Goal: Task Accomplishment & Management: Use online tool/utility

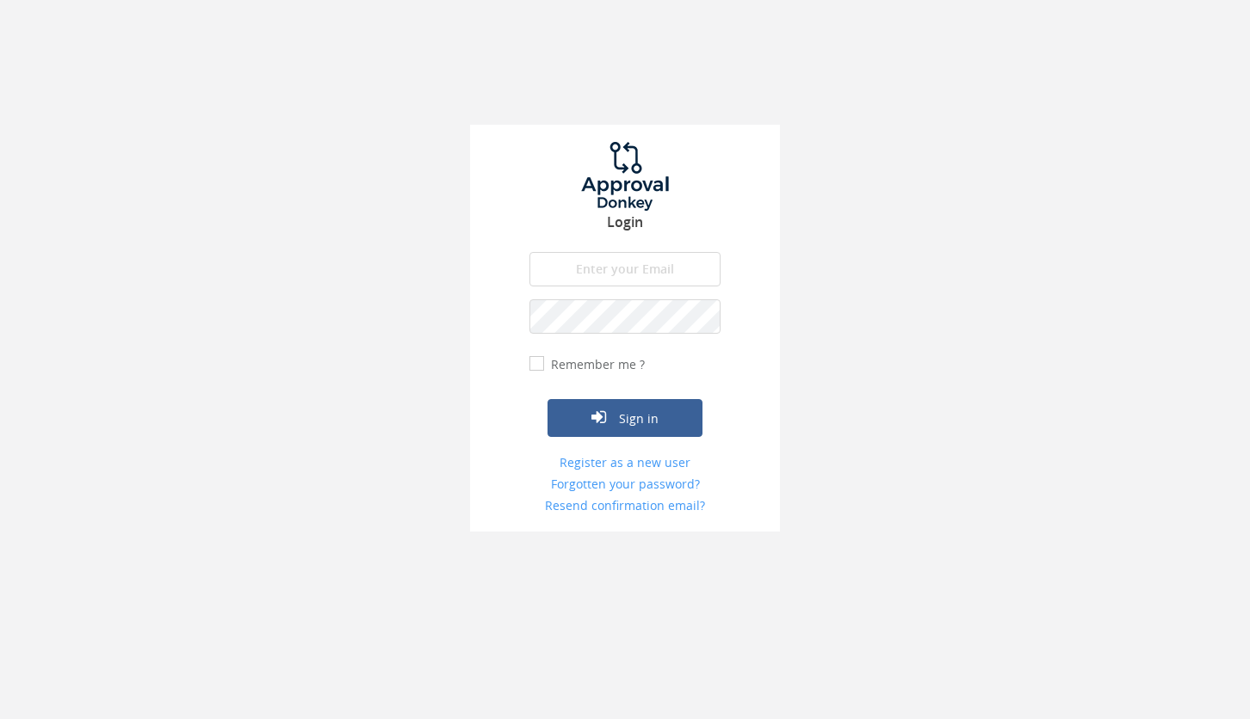
click at [605, 264] on input "email" at bounding box center [624, 269] width 191 height 34
type input "[PERSON_NAME][EMAIL_ADDRESS][DOMAIN_NAME]"
click at [602, 414] on icon "submit" at bounding box center [598, 417] width 15 height 17
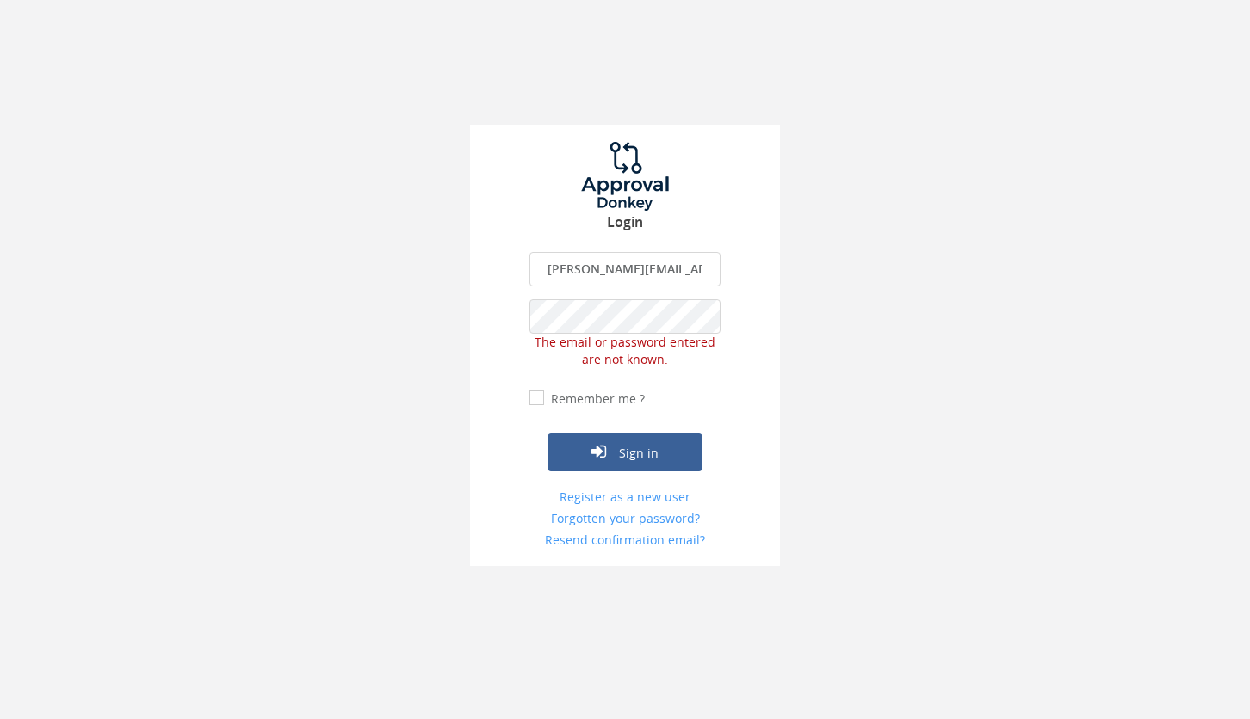
click at [505, 321] on div "Login [PERSON_NAME][EMAIL_ADDRESS][DOMAIN_NAME] The email is required. Invalid …" at bounding box center [625, 346] width 310 height 442
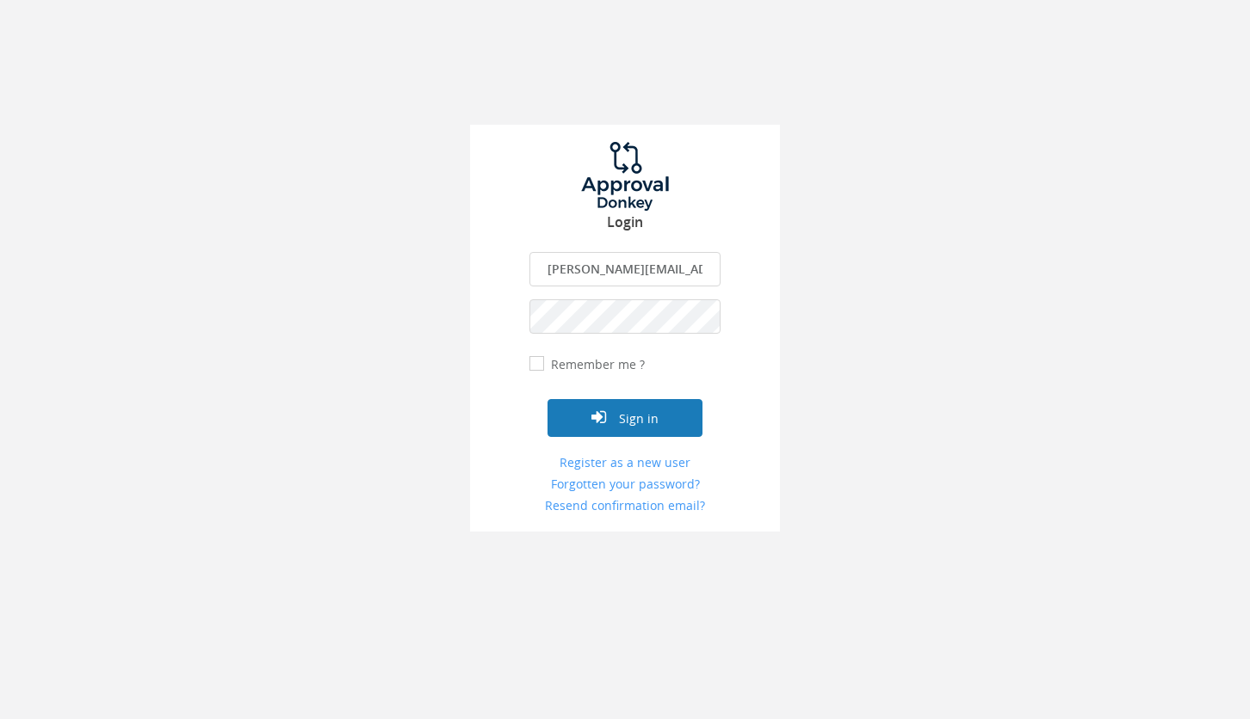
click at [575, 418] on button "Sign in" at bounding box center [624, 418] width 155 height 38
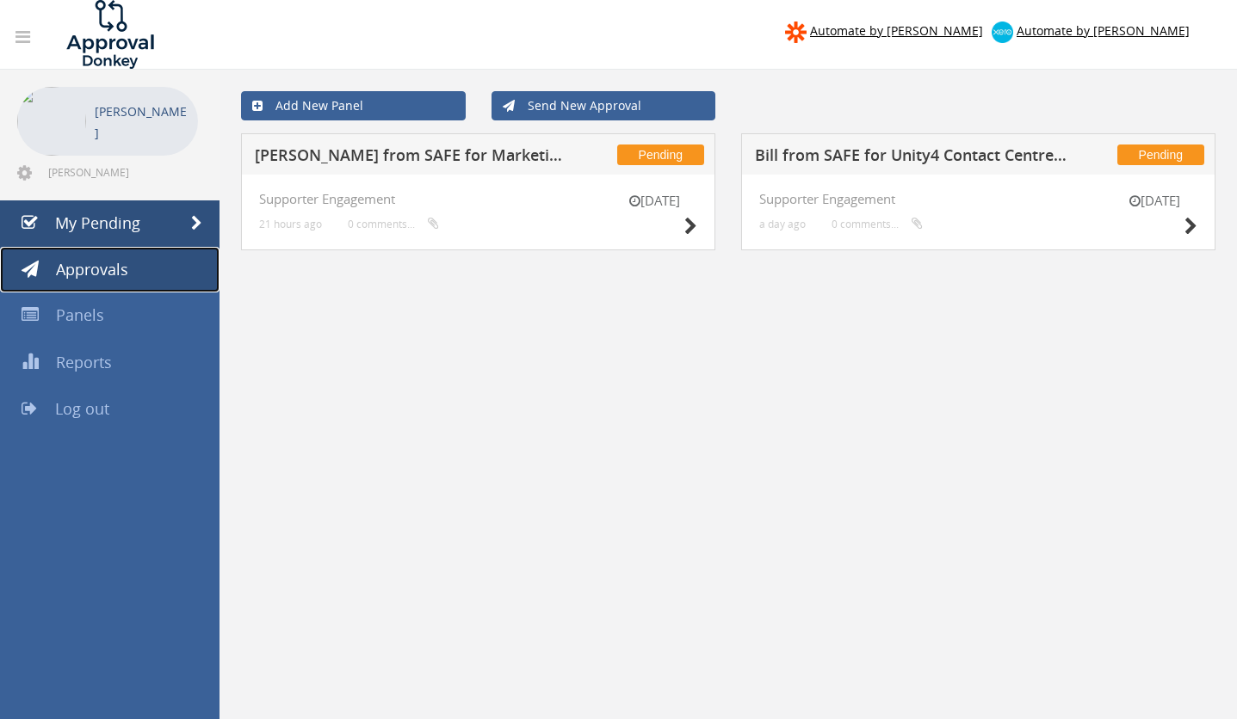
click at [92, 268] on span "Approvals" at bounding box center [92, 269] width 72 height 21
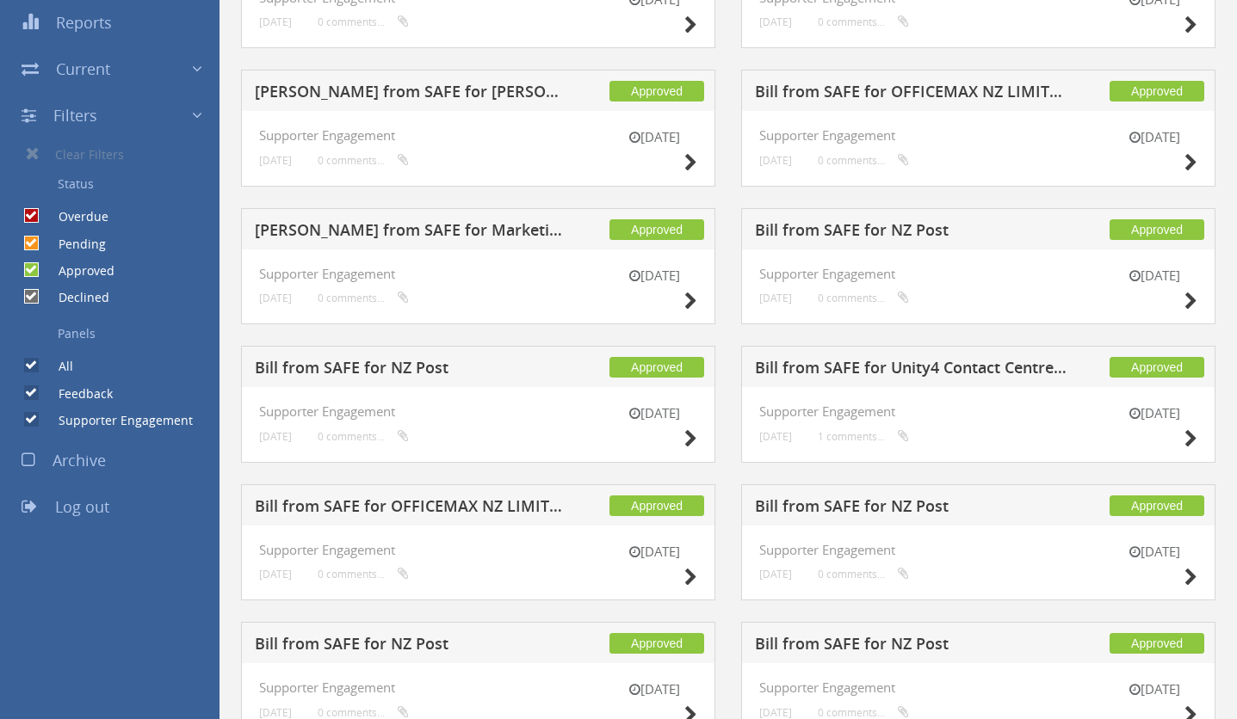
scroll to position [330, 0]
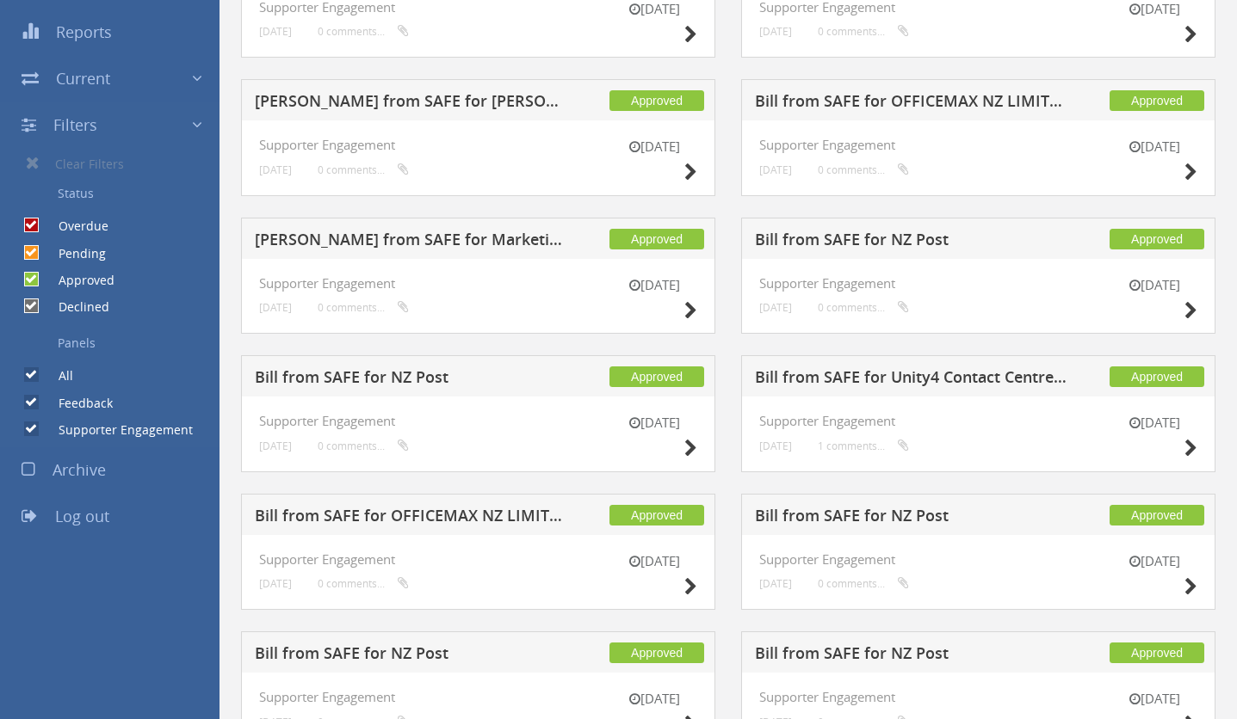
click at [417, 243] on h5 "[PERSON_NAME] from SAFE for Marketing Impact" at bounding box center [411, 243] width 312 height 22
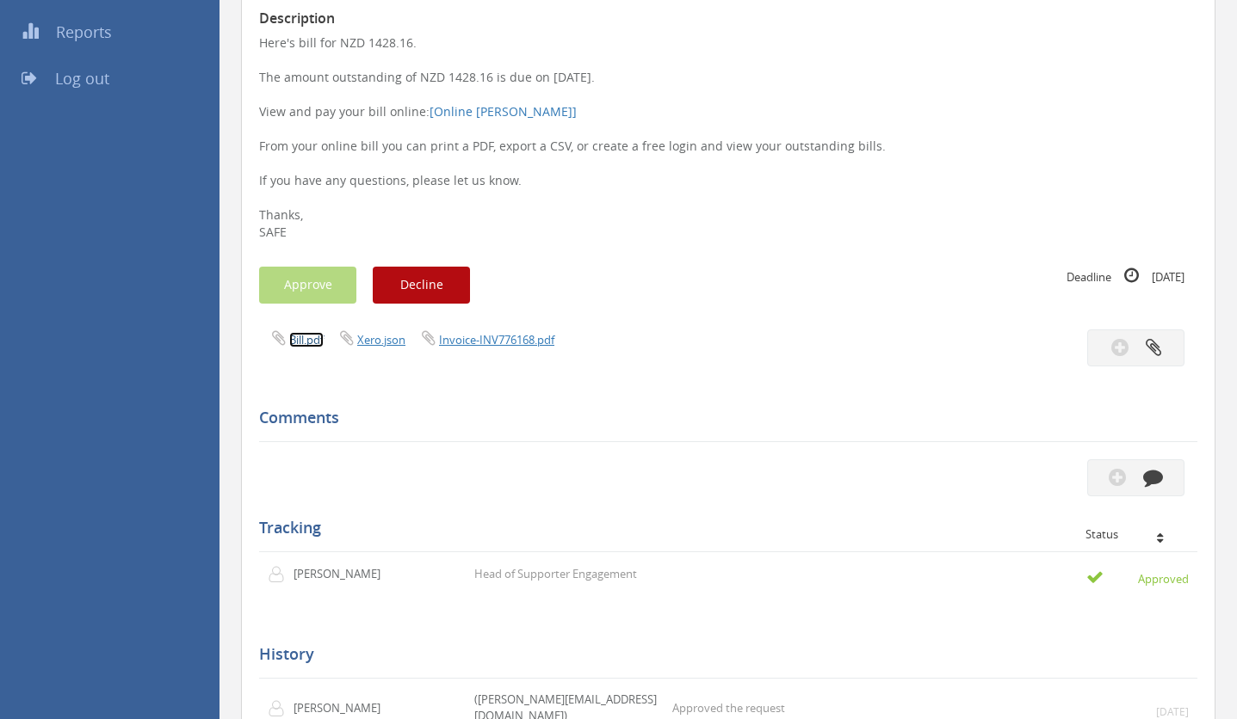
click at [300, 337] on link "Bill.pdf" at bounding box center [306, 339] width 34 height 15
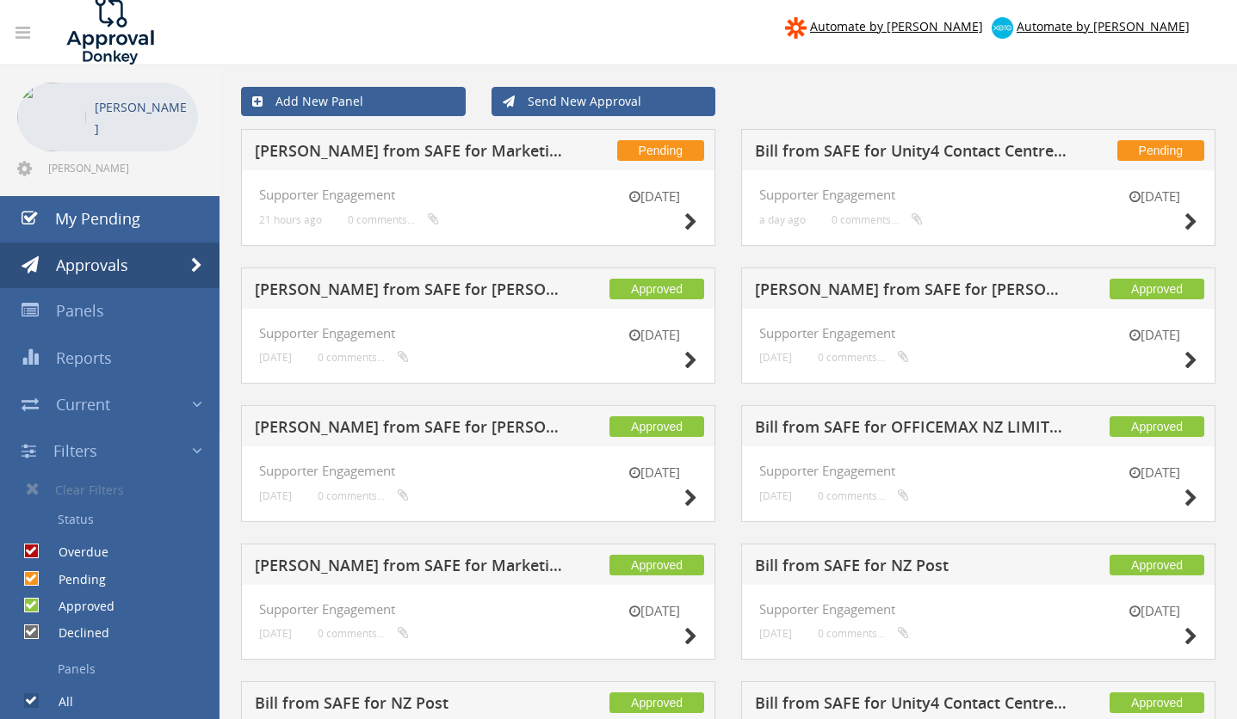
scroll to position [3, 0]
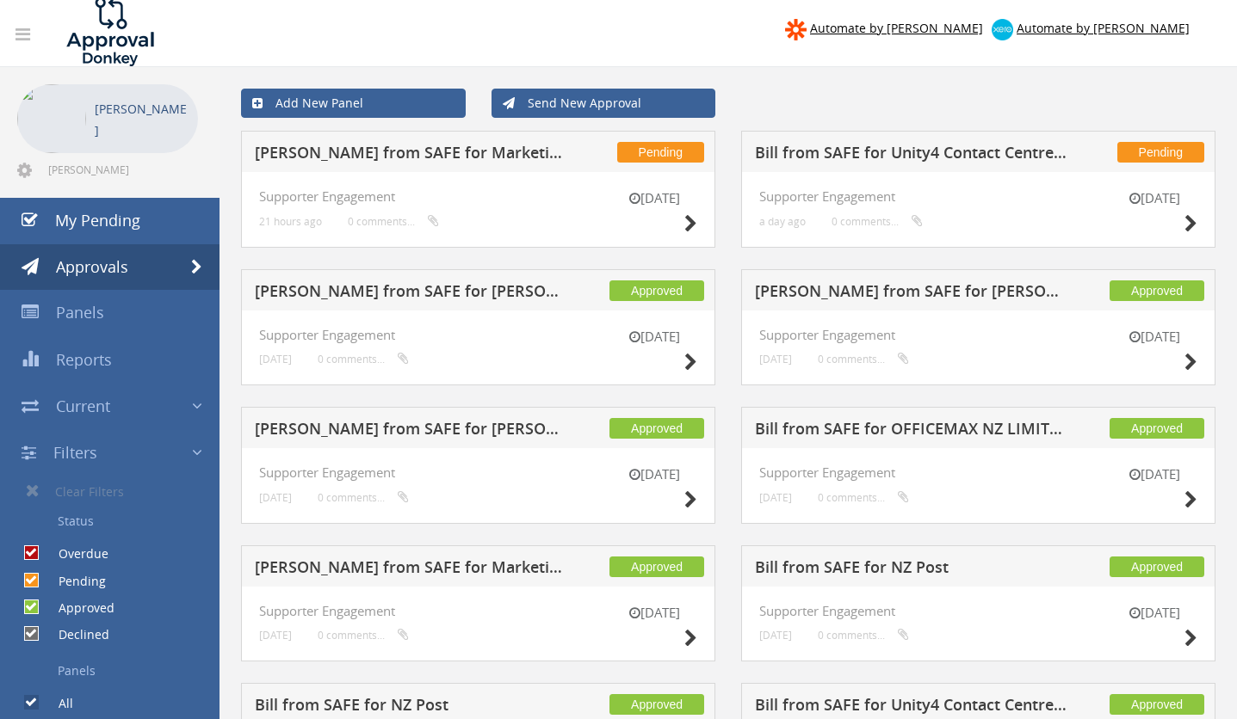
click at [399, 150] on h5 "[PERSON_NAME] from SAFE for Marketing Impact" at bounding box center [411, 156] width 312 height 22
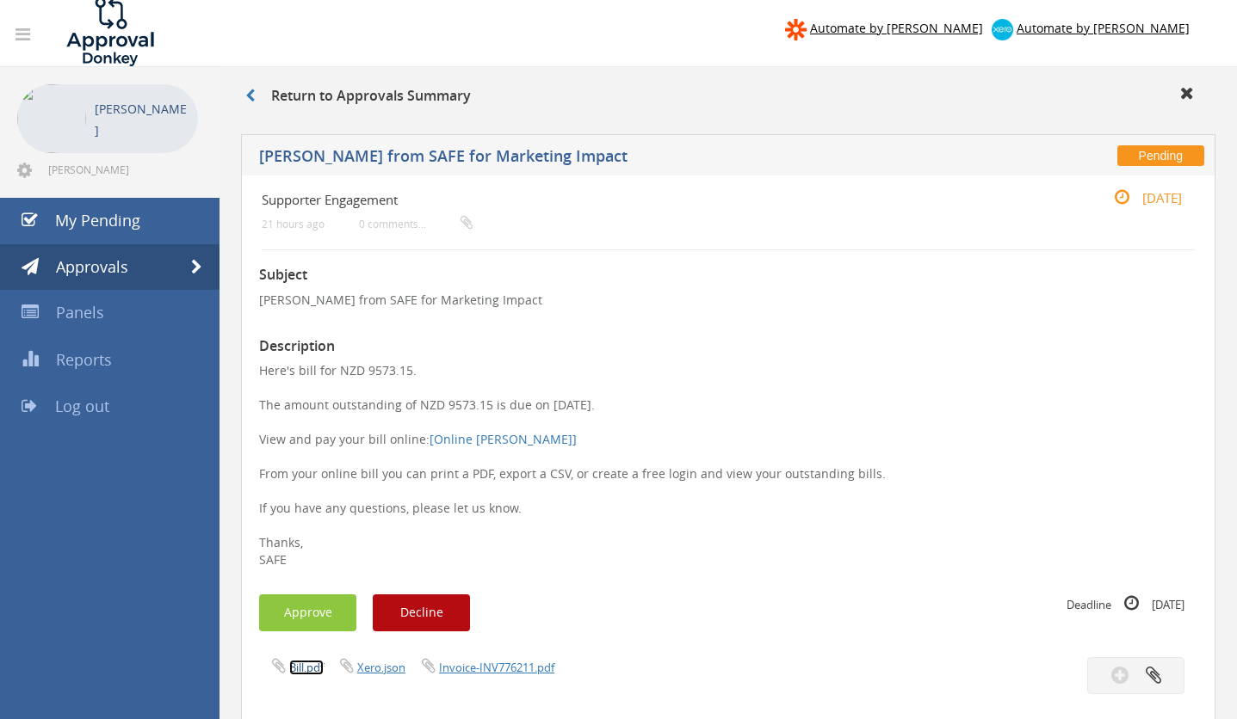
click at [293, 666] on link "Bill.pdf" at bounding box center [306, 667] width 34 height 15
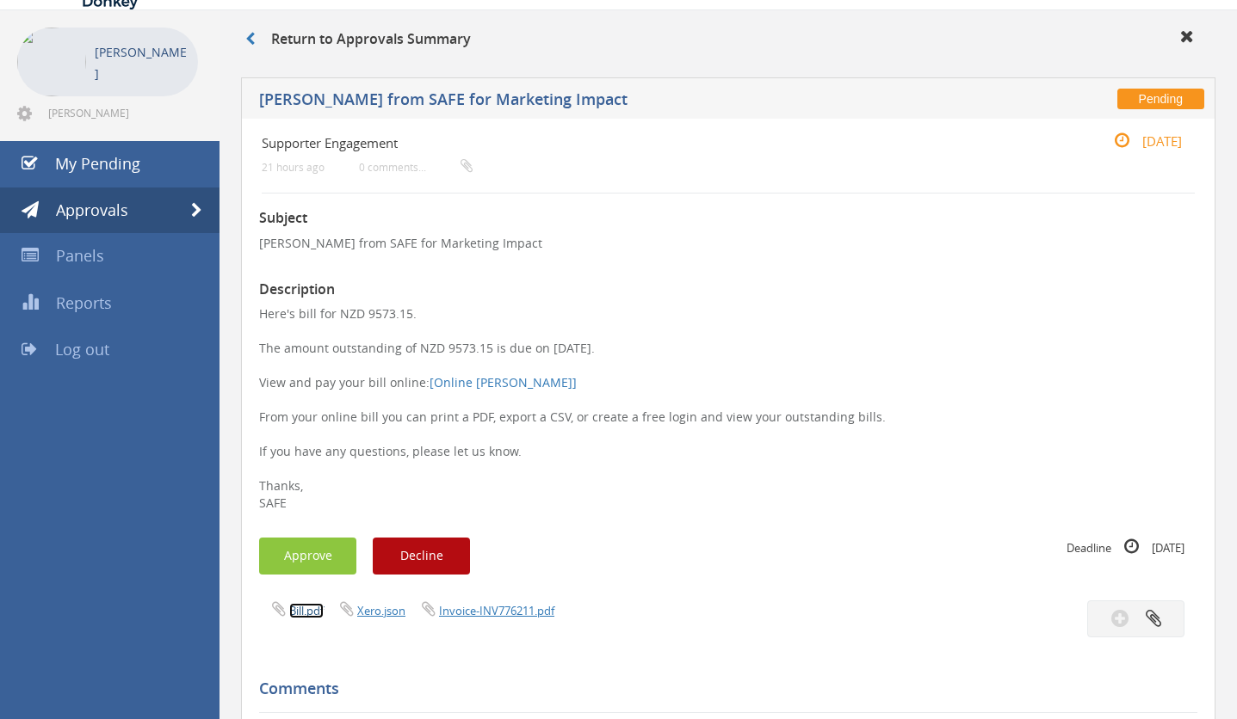
scroll to position [57, 0]
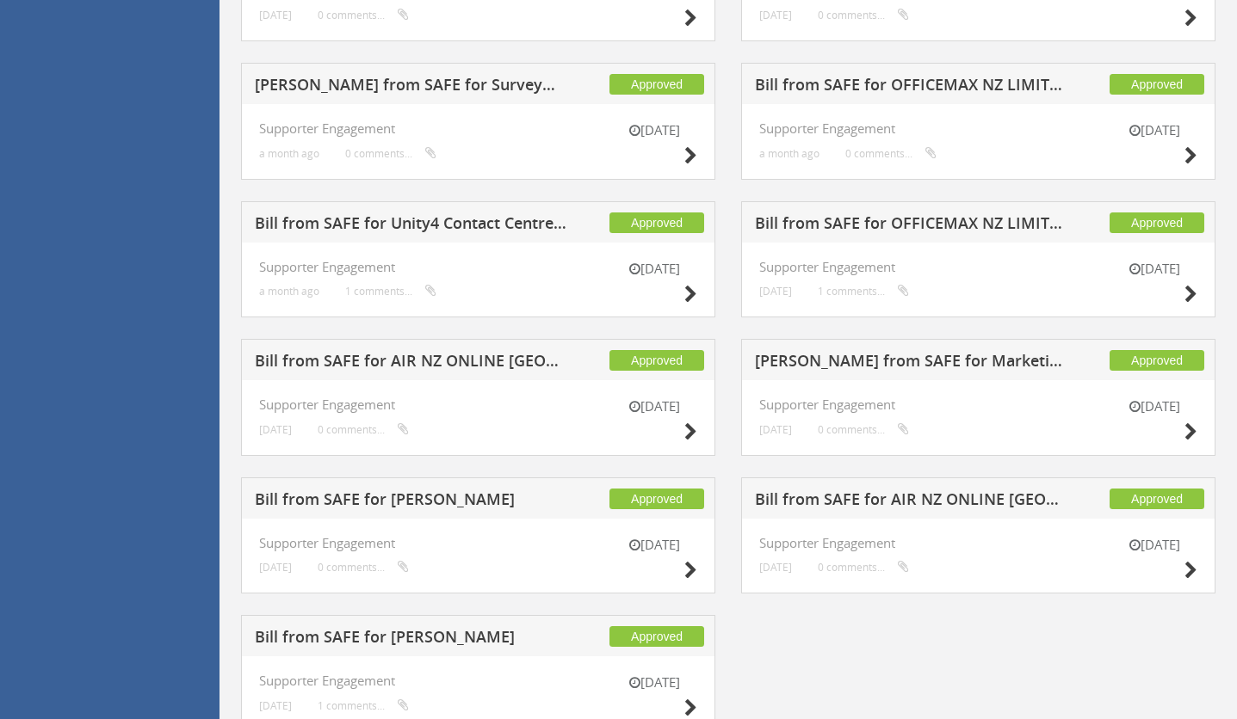
scroll to position [1180, 0]
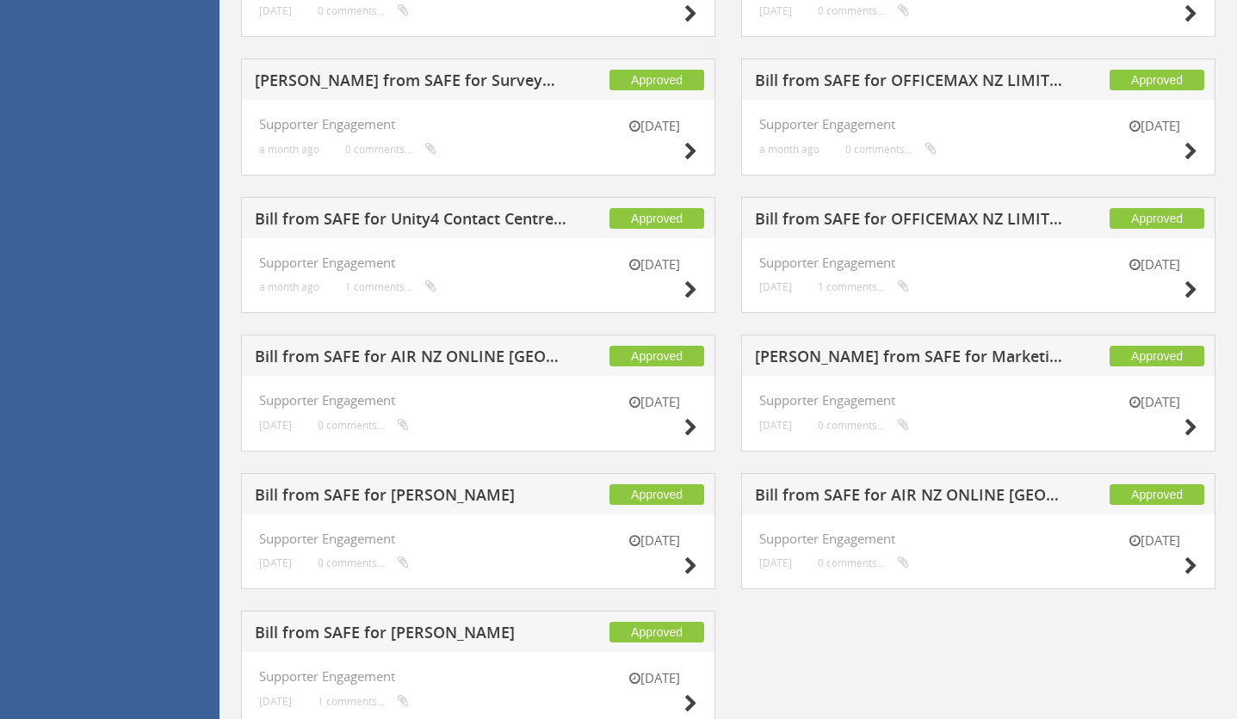
click at [914, 350] on h5 "[PERSON_NAME] from SAFE for Marketing Impact" at bounding box center [911, 360] width 312 height 22
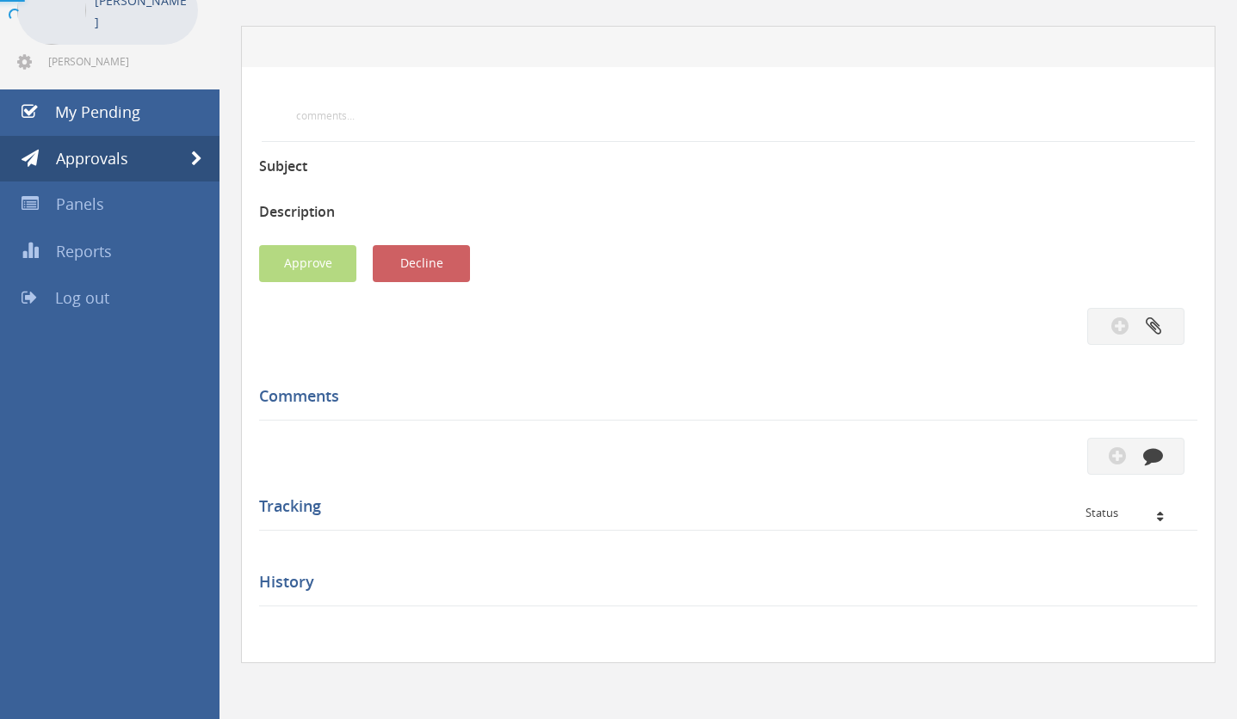
scroll to position [614, 0]
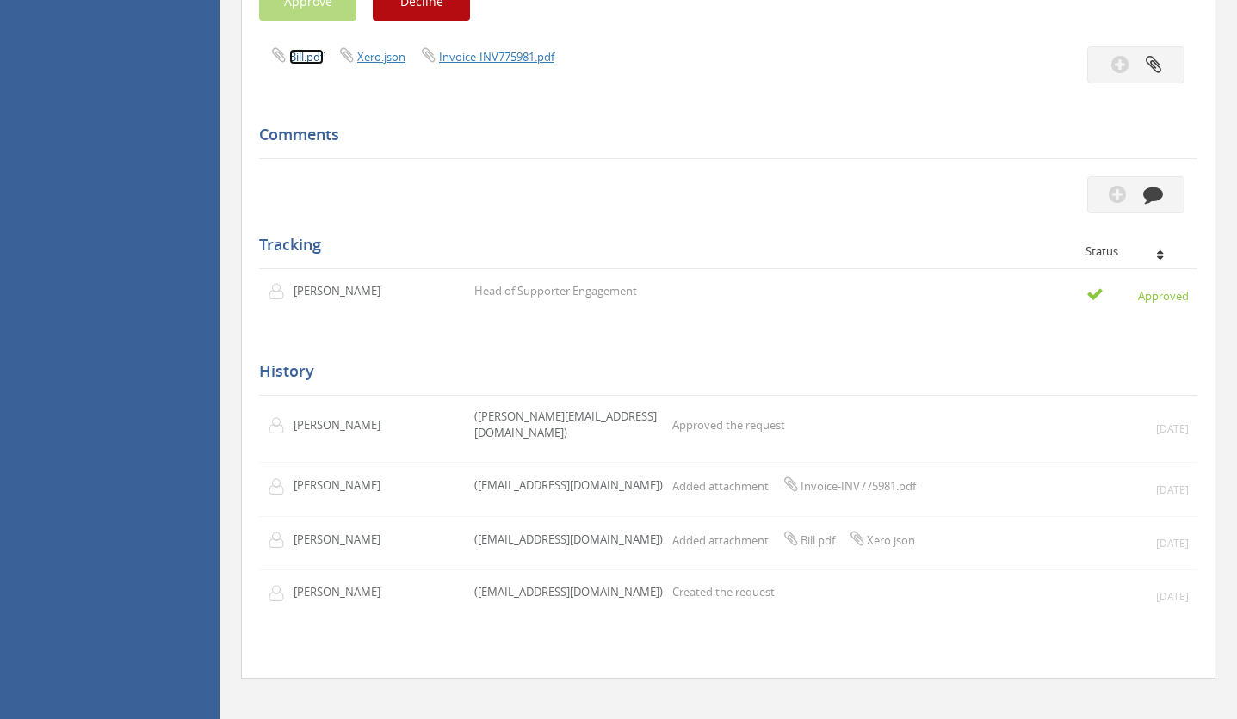
click at [307, 57] on link "Bill.pdf" at bounding box center [306, 56] width 34 height 15
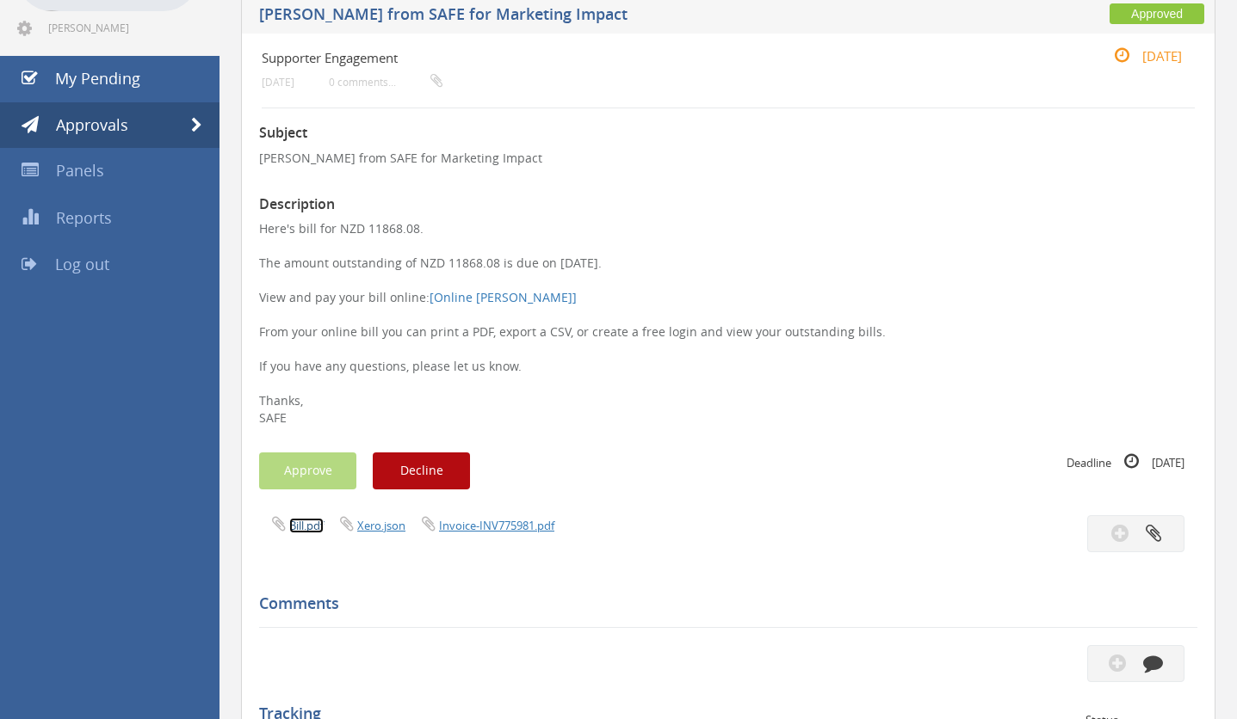
scroll to position [141, 0]
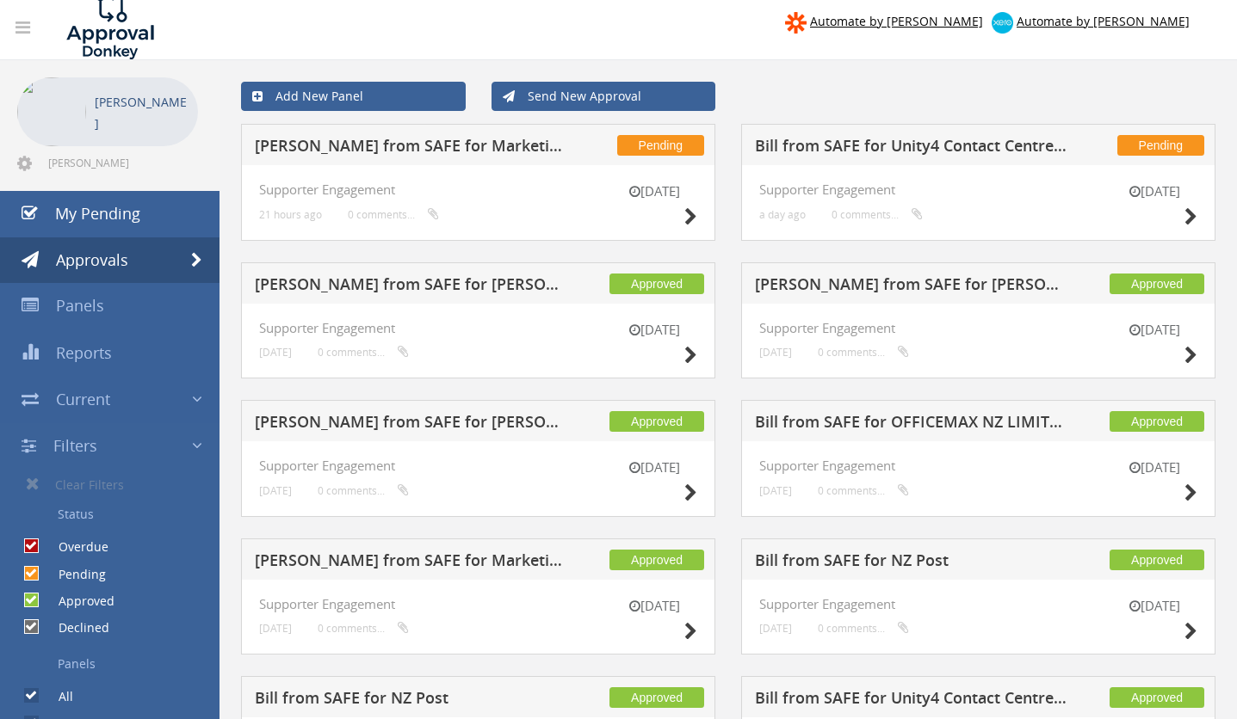
scroll to position [8, 0]
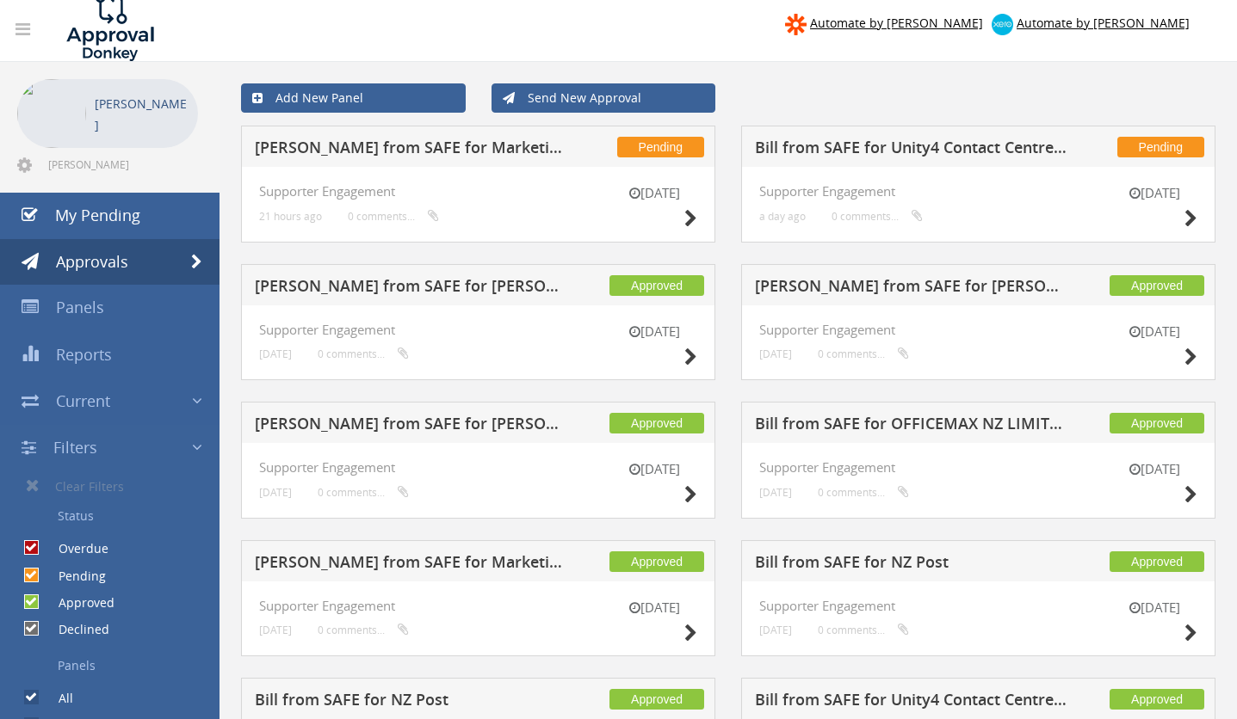
click at [342, 562] on h5 "[PERSON_NAME] from SAFE for Marketing Impact" at bounding box center [411, 565] width 312 height 22
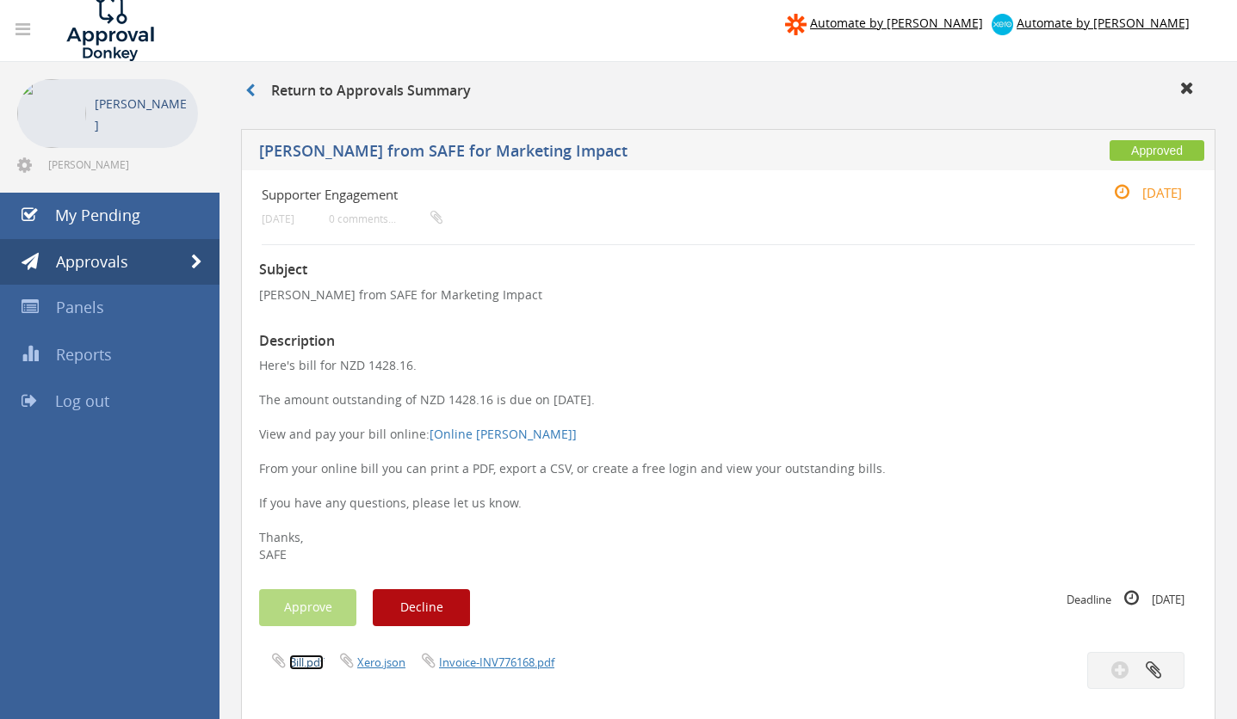
click at [312, 662] on link "Bill.pdf" at bounding box center [306, 662] width 34 height 15
click at [103, 213] on span "My Pending" at bounding box center [97, 215] width 85 height 21
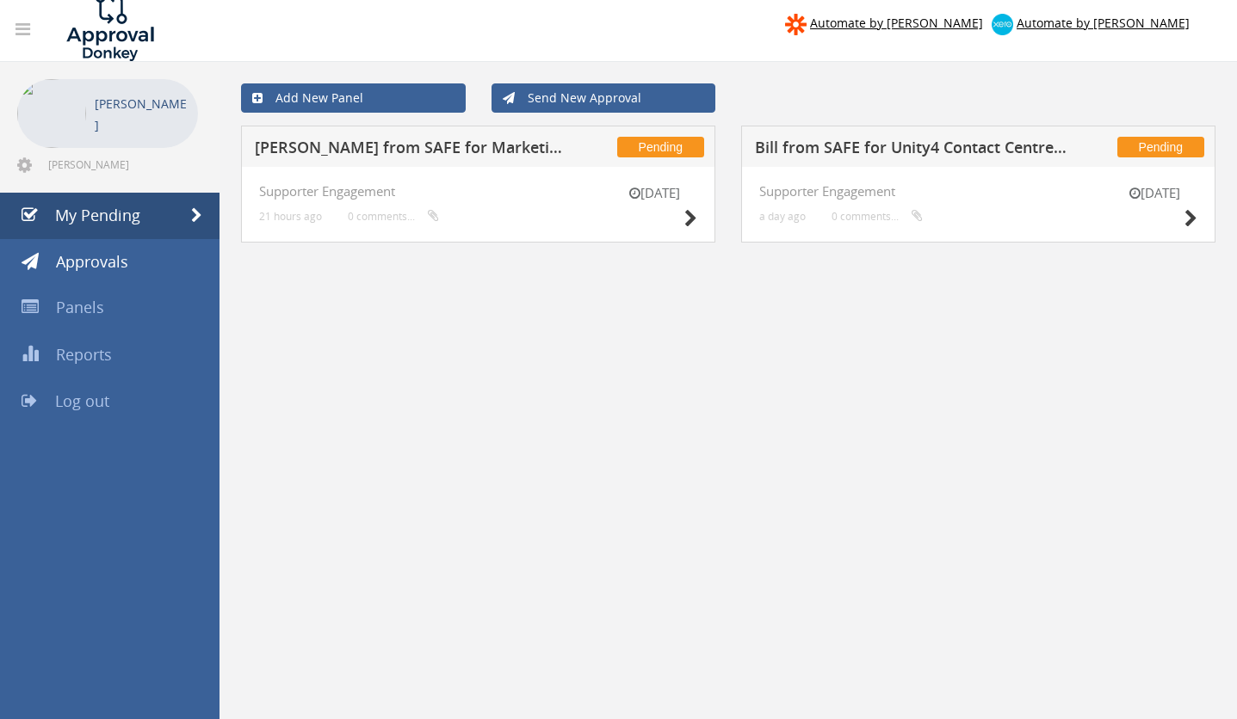
click at [369, 151] on h5 "[PERSON_NAME] from SAFE for Marketing Impact" at bounding box center [411, 150] width 312 height 22
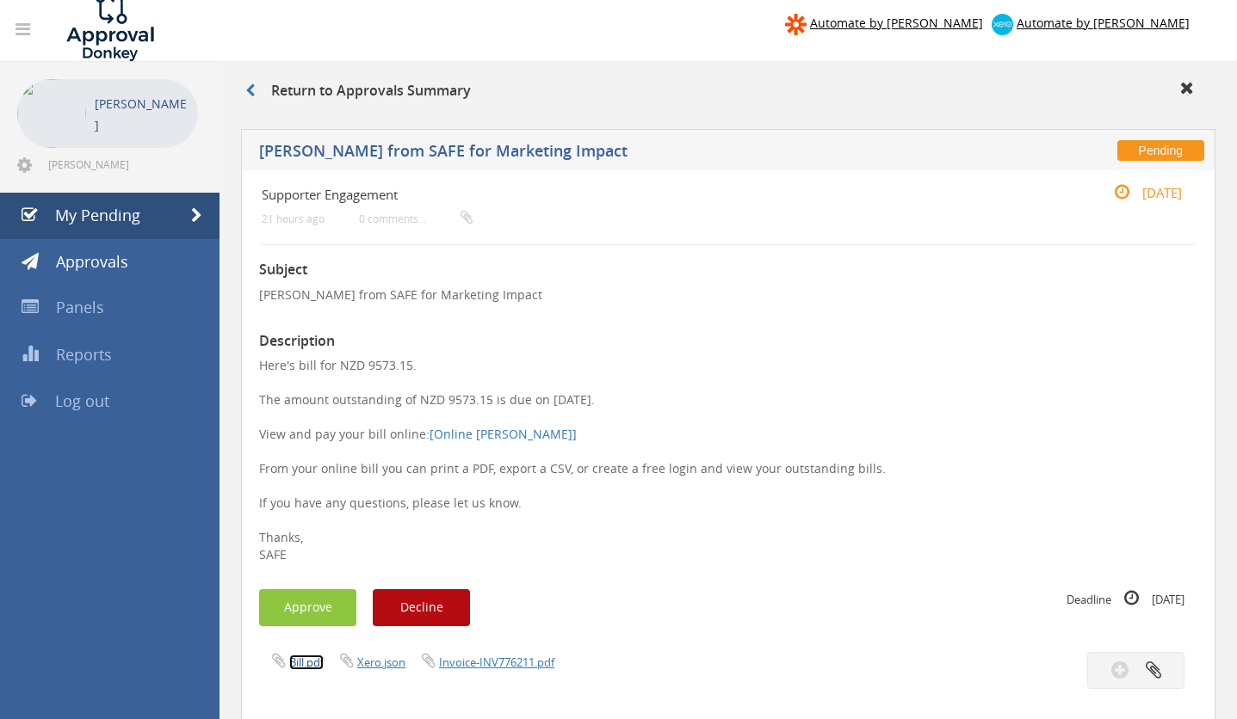
click at [299, 661] on link "Bill.pdf" at bounding box center [306, 662] width 34 height 15
click at [74, 214] on span "My Pending" at bounding box center [97, 215] width 85 height 21
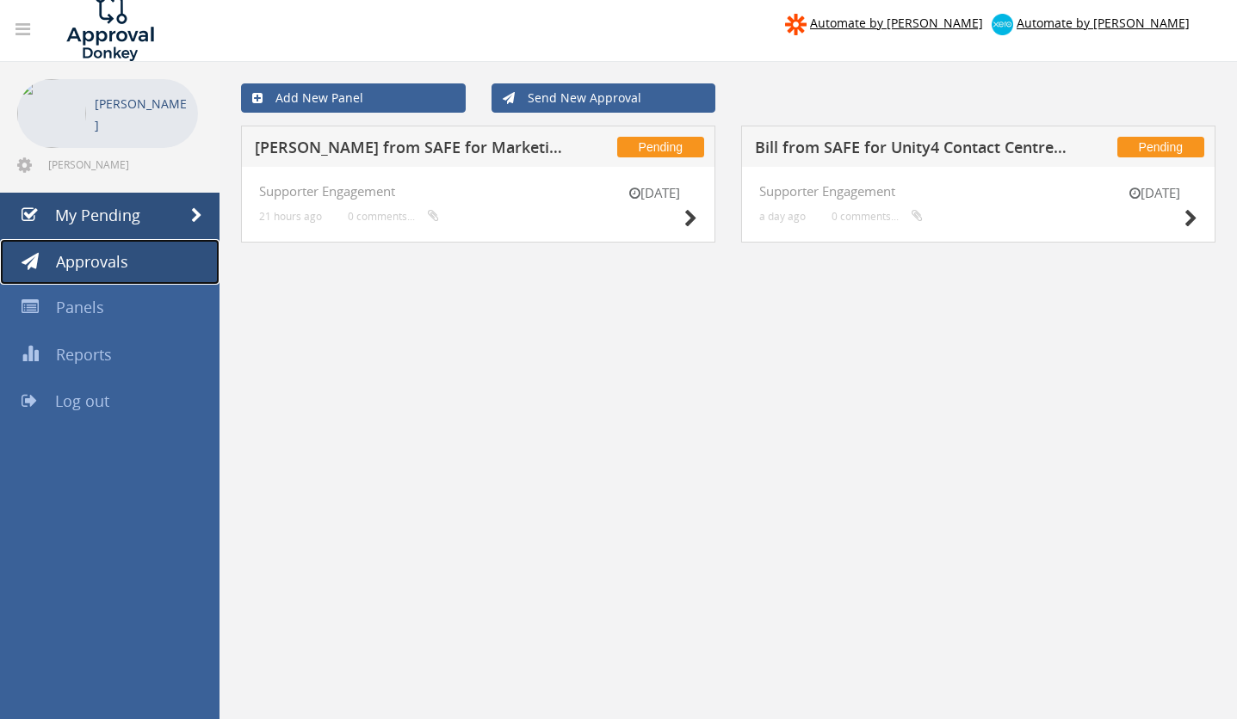
click at [77, 261] on span "Approvals" at bounding box center [92, 261] width 72 height 21
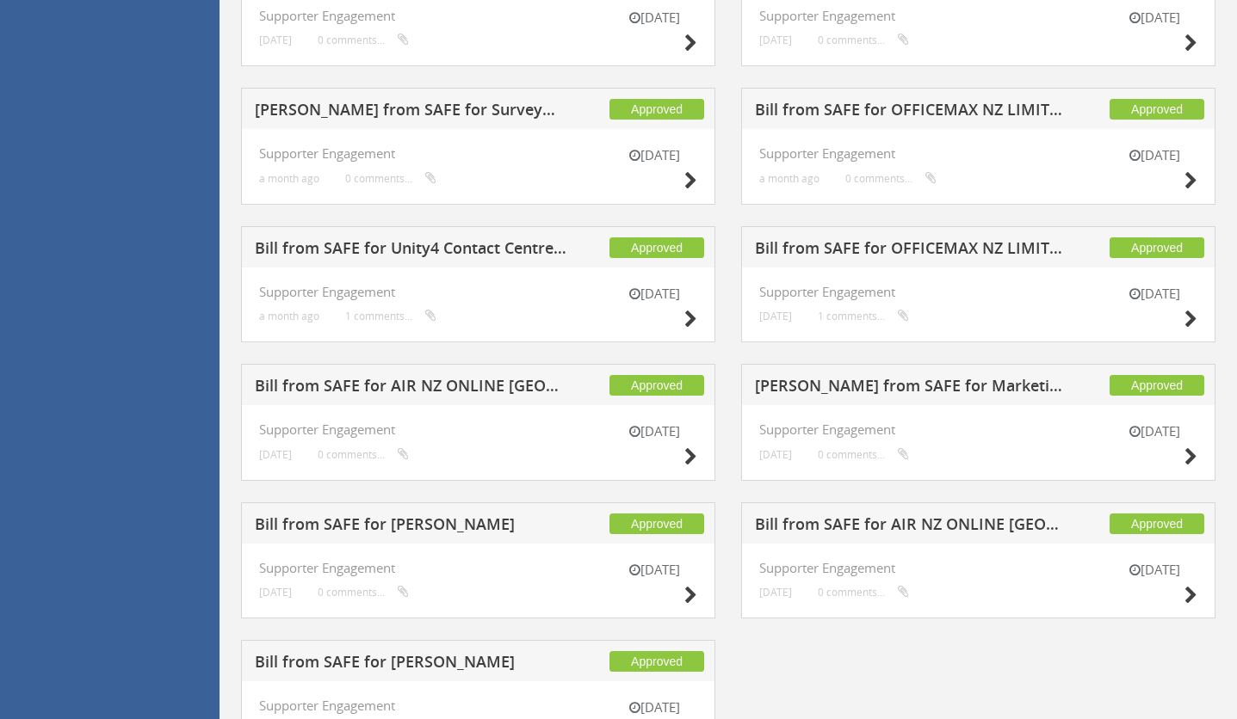
scroll to position [1244, 0]
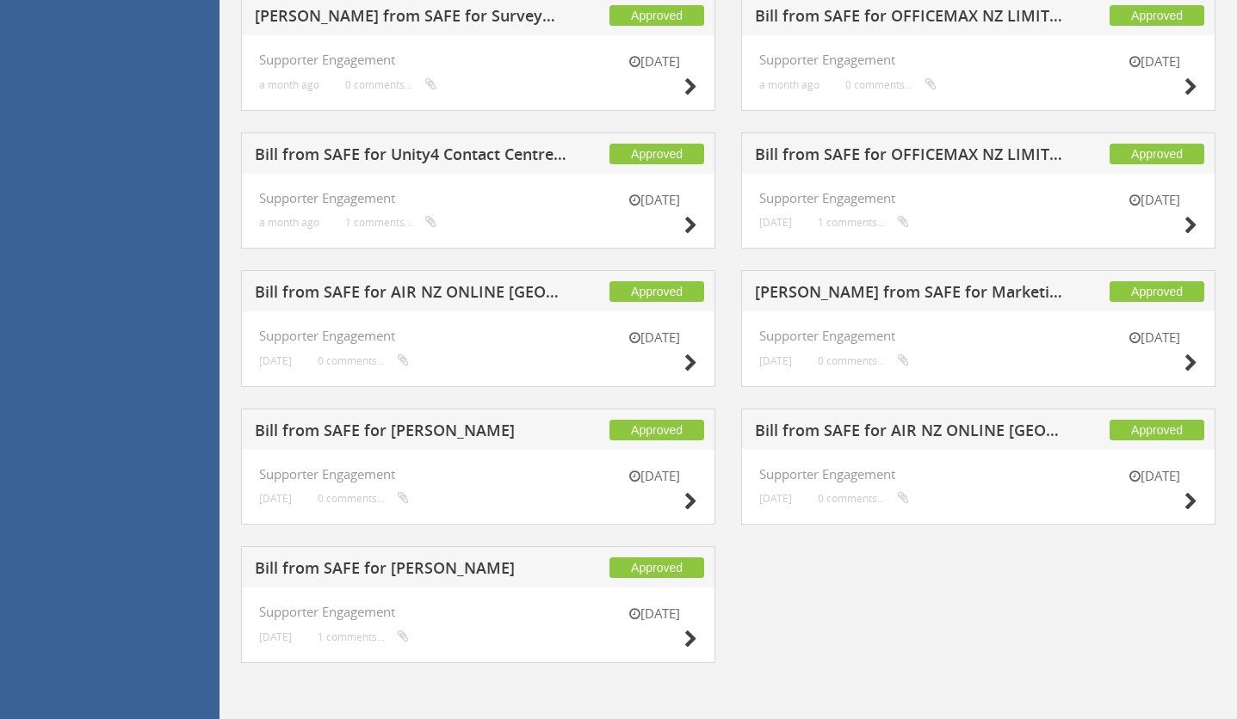
click at [968, 292] on h5 "[PERSON_NAME] from SAFE for Marketing Impact" at bounding box center [911, 295] width 312 height 22
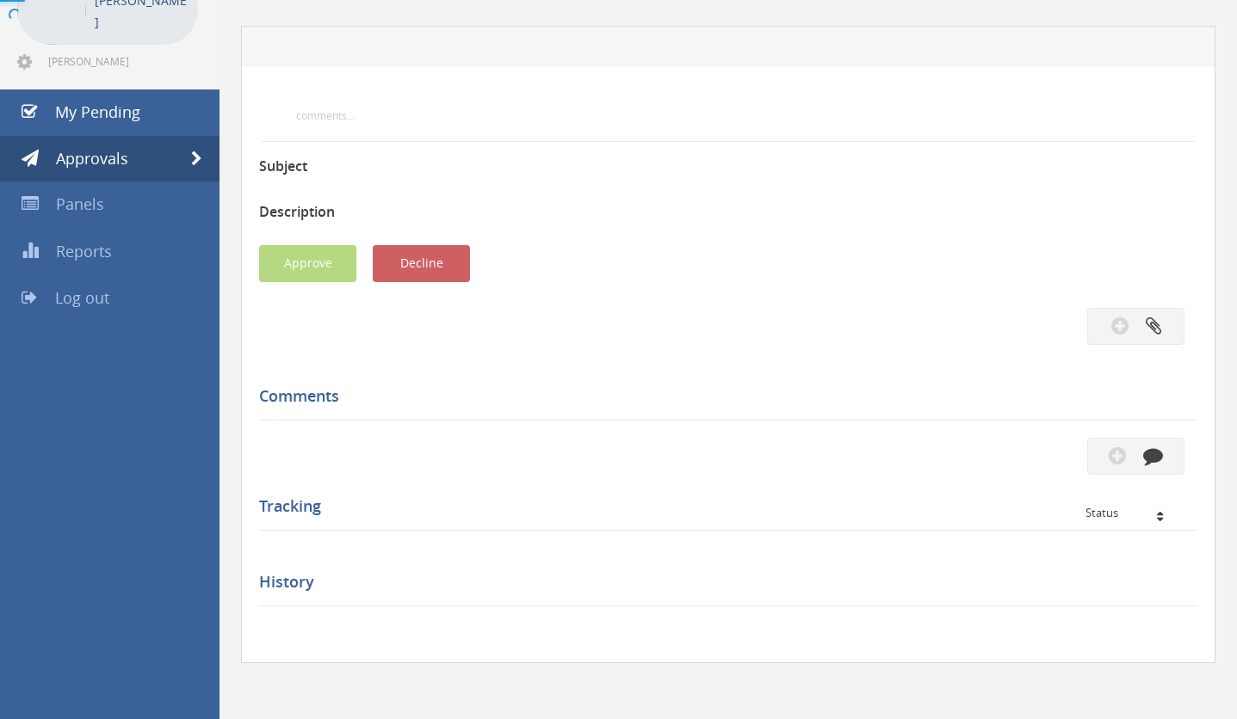
scroll to position [614, 0]
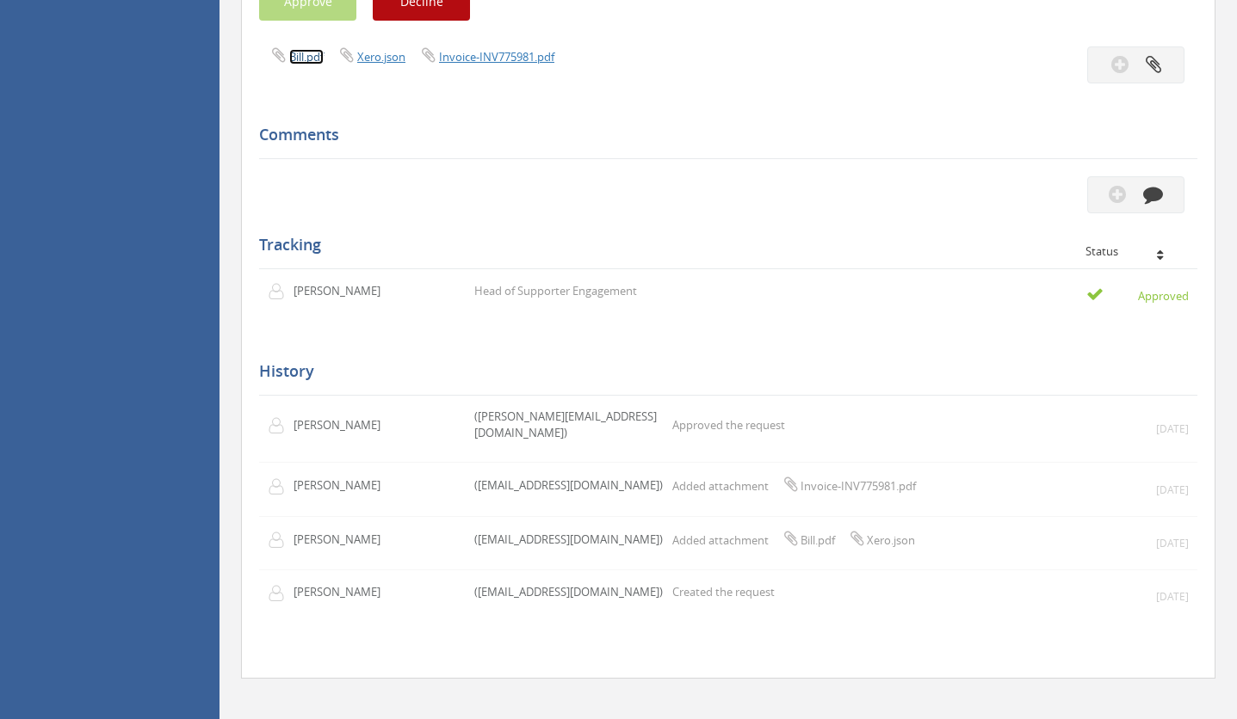
click at [299, 56] on link "Bill.pdf" at bounding box center [306, 56] width 34 height 15
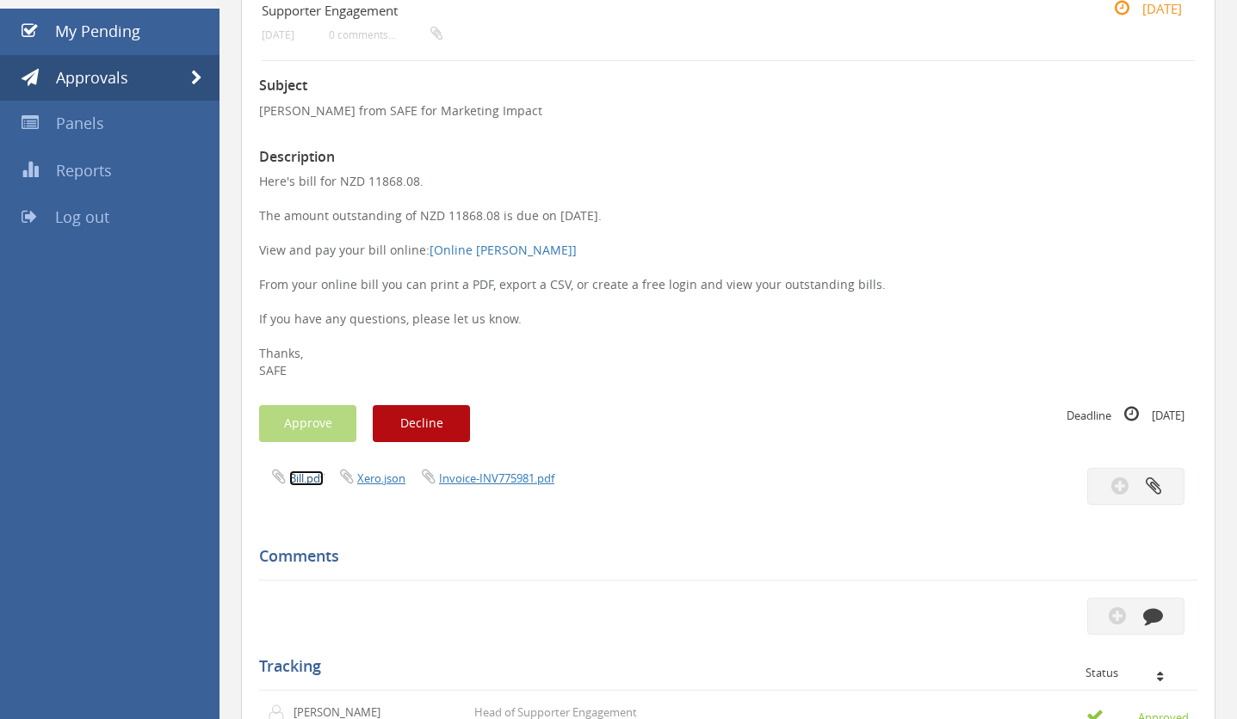
scroll to position [0, 0]
